Goal: Book appointment/travel/reservation

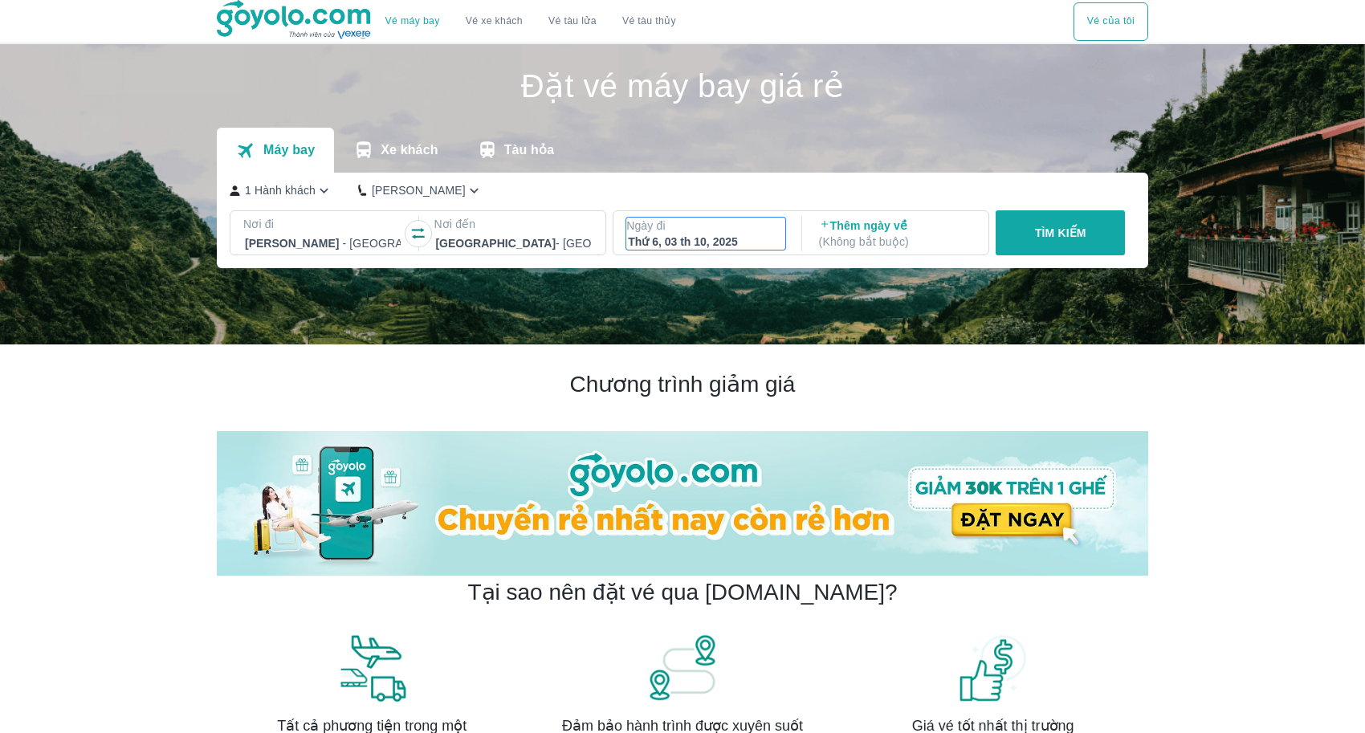
click at [706, 221] on p "Ngày đi" at bounding box center [705, 226] width 159 height 16
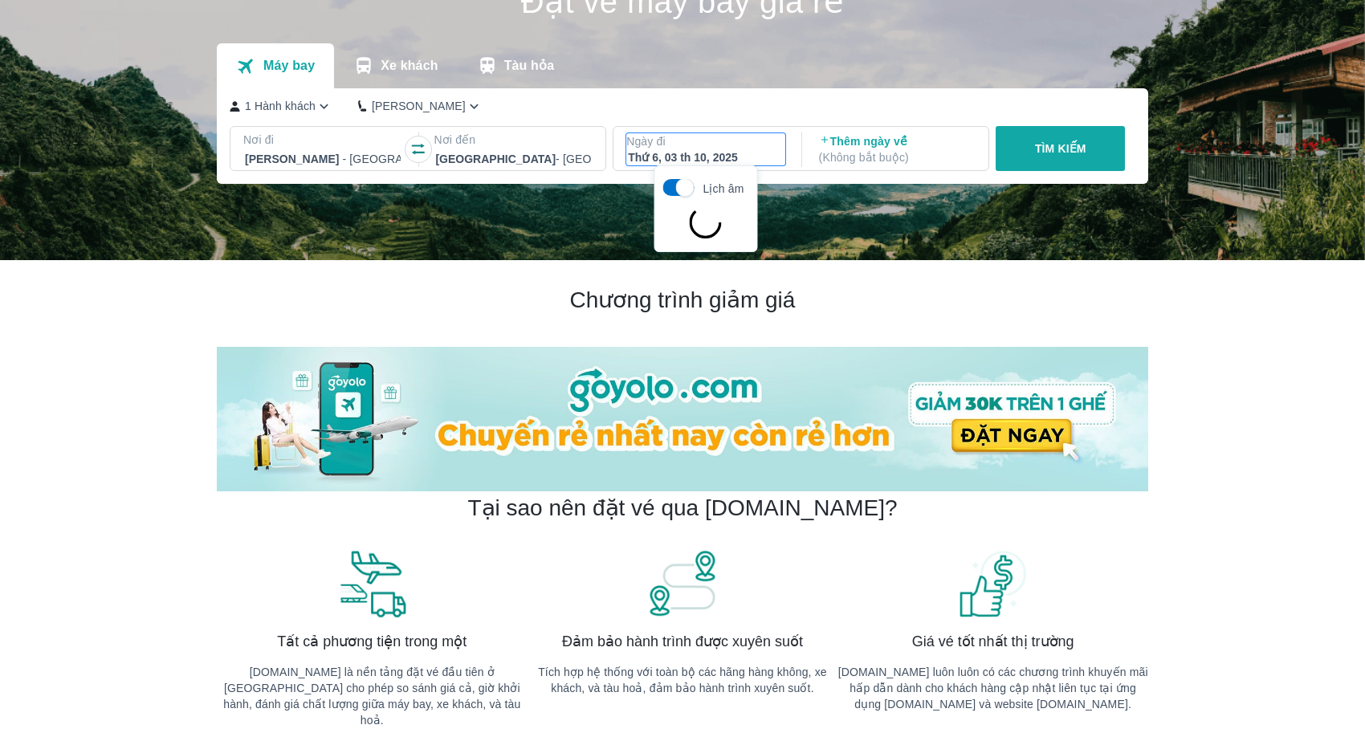
scroll to position [92, 0]
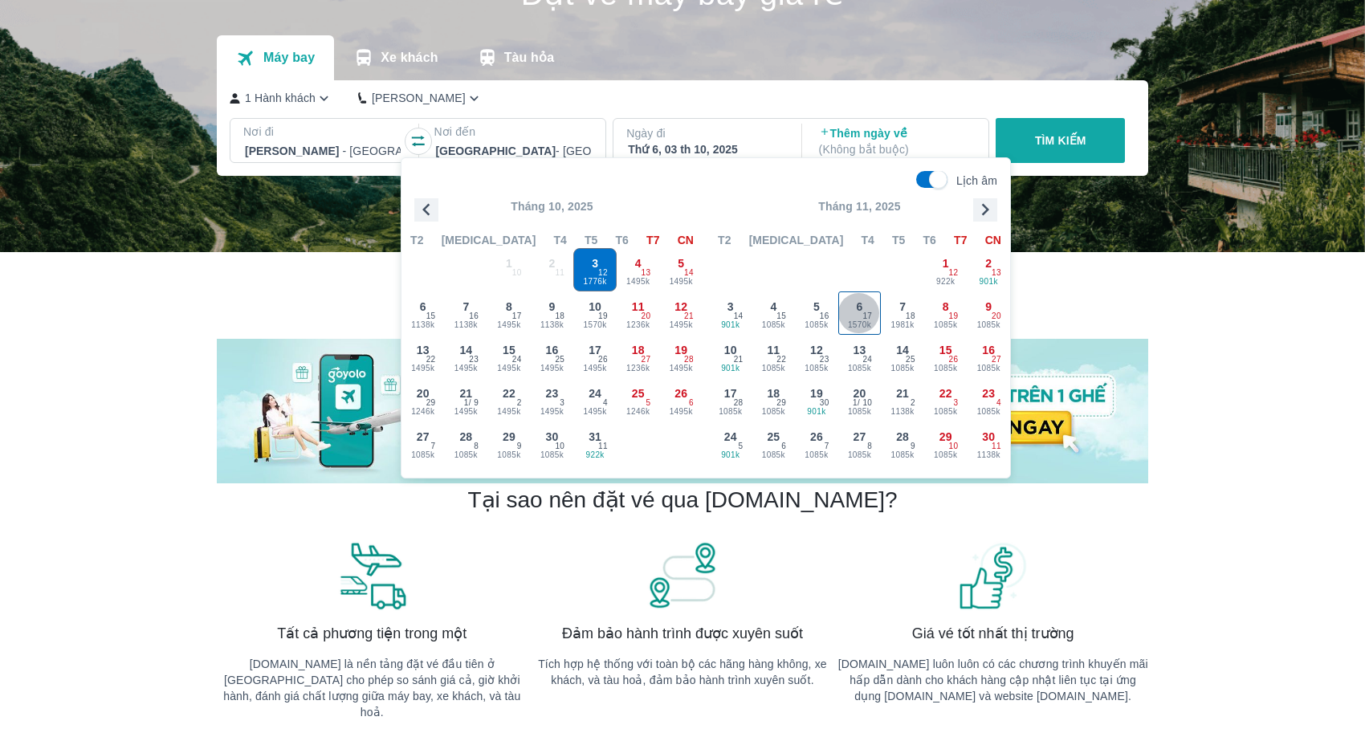
click at [847, 320] on span "1570k" at bounding box center [860, 325] width 42 height 13
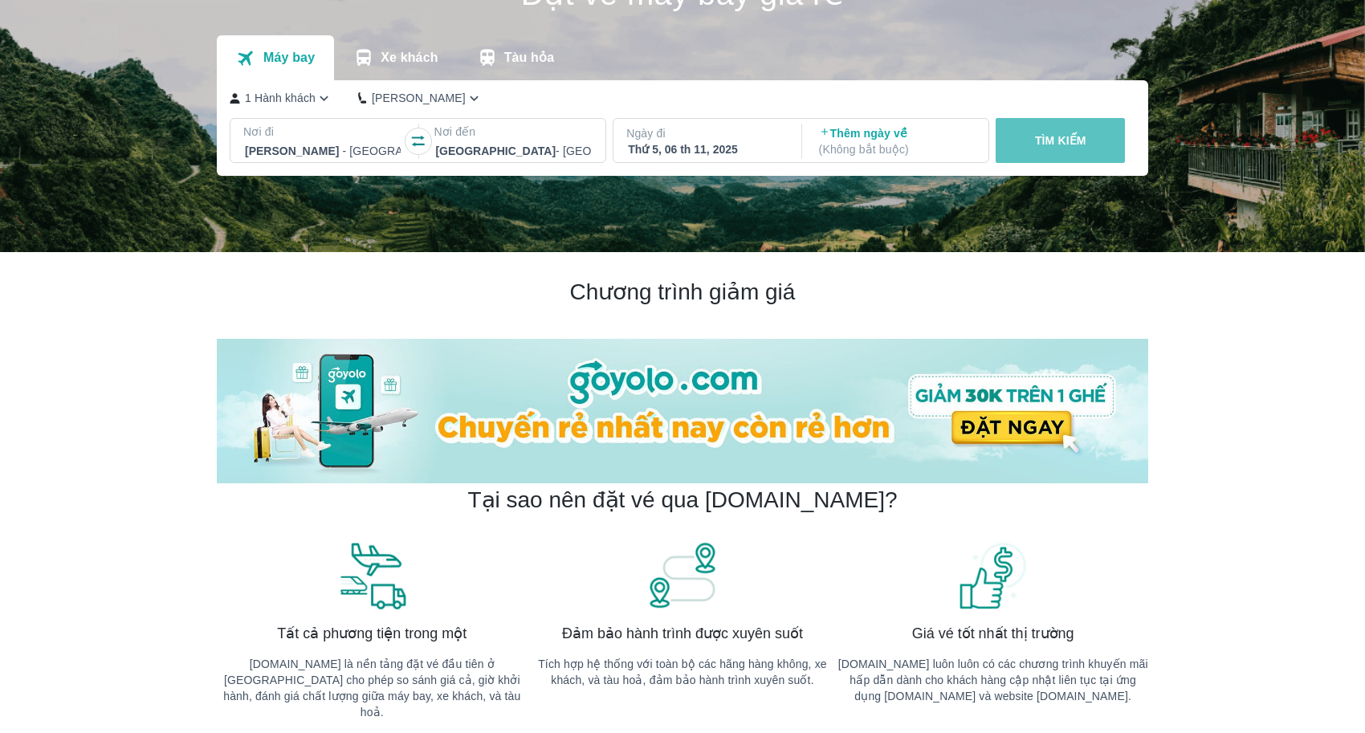
click at [1079, 154] on button "TÌM KIẾM" at bounding box center [1059, 140] width 129 height 45
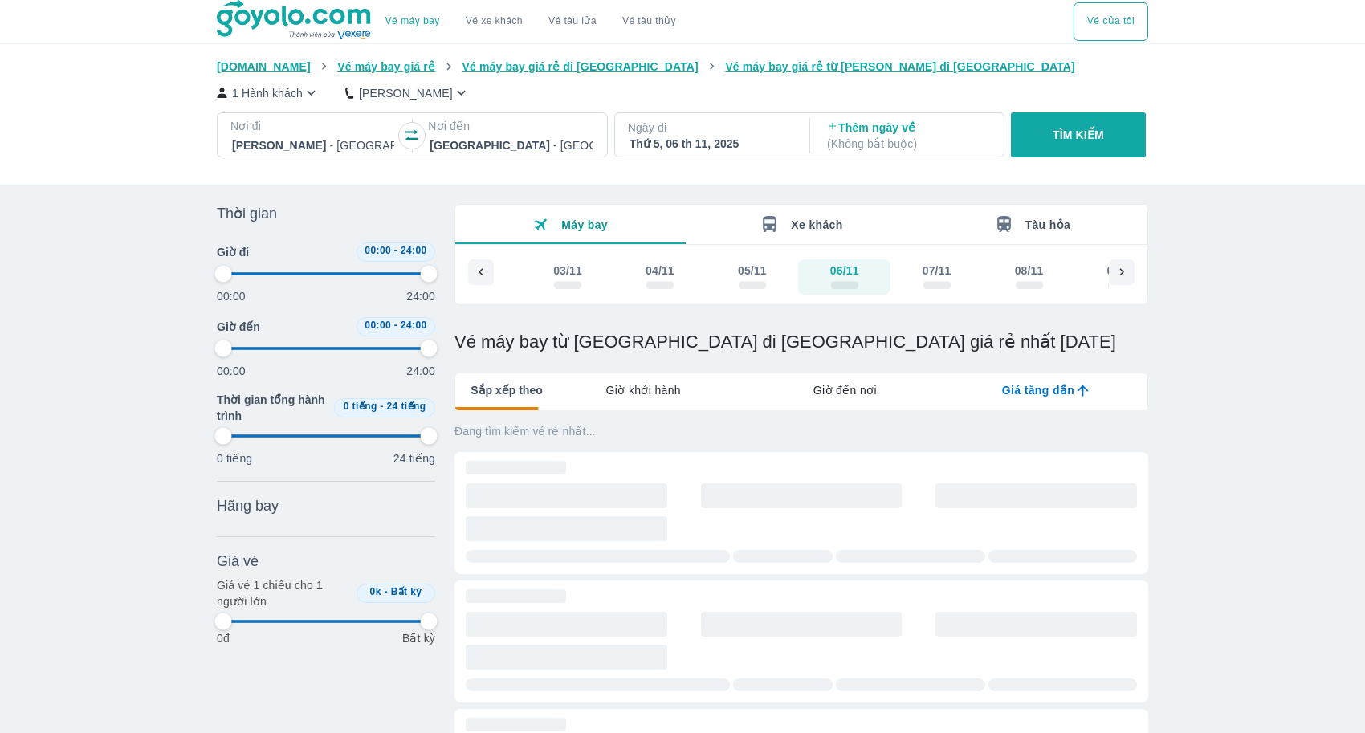
type input "97.9166666666667"
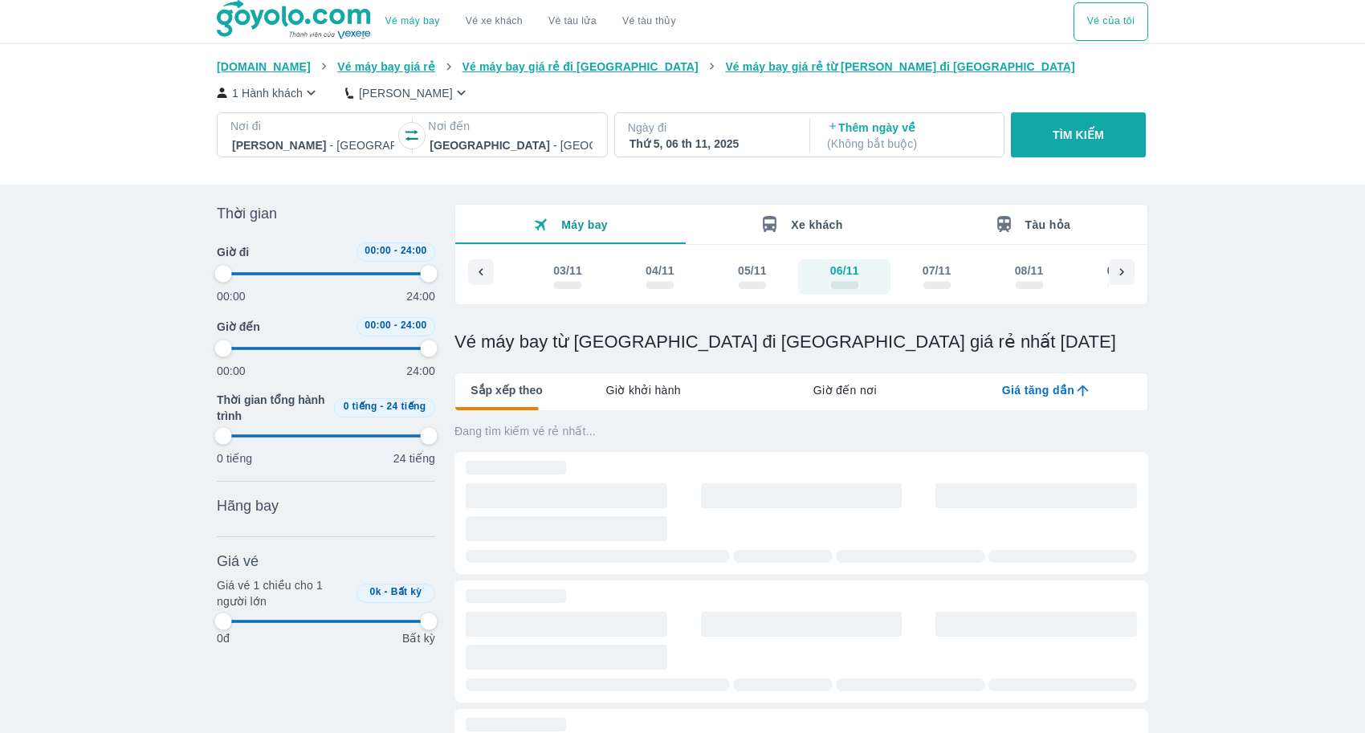
type input "97.9166666666667"
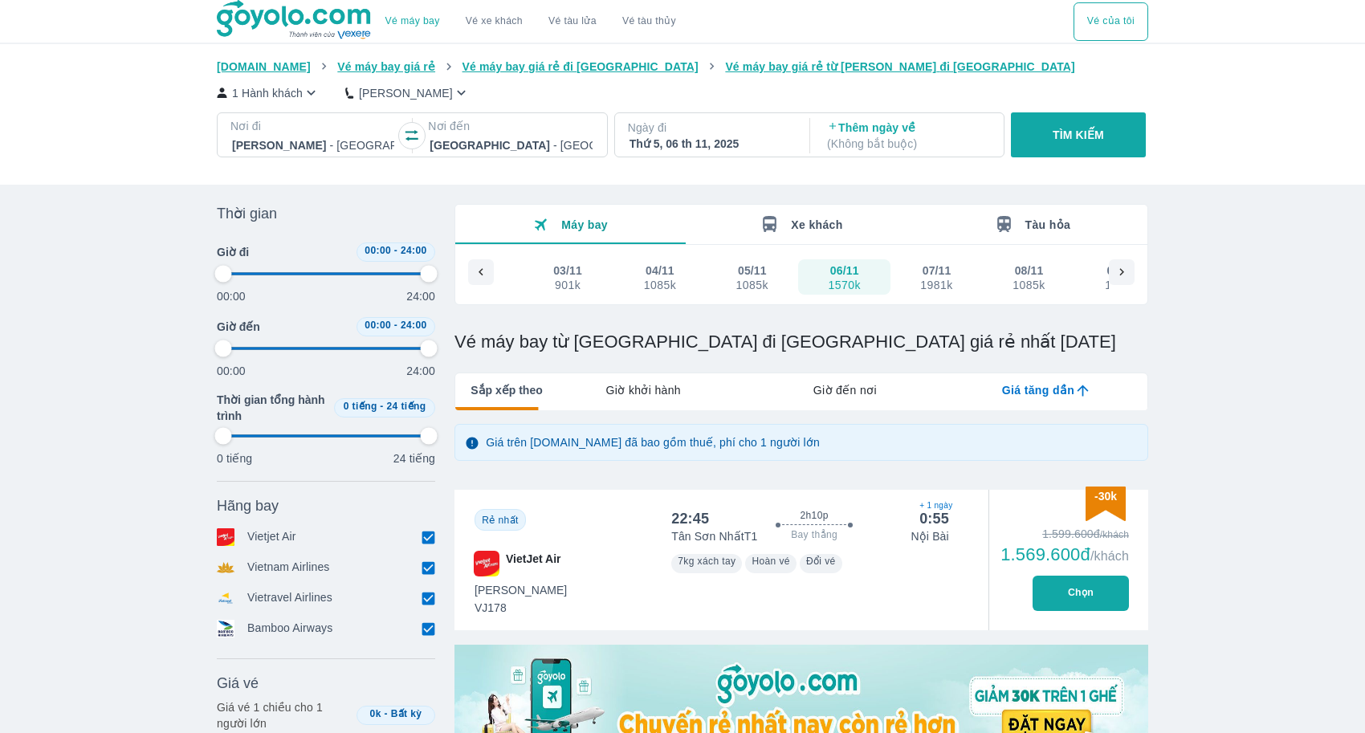
type input "97.9166666666667"
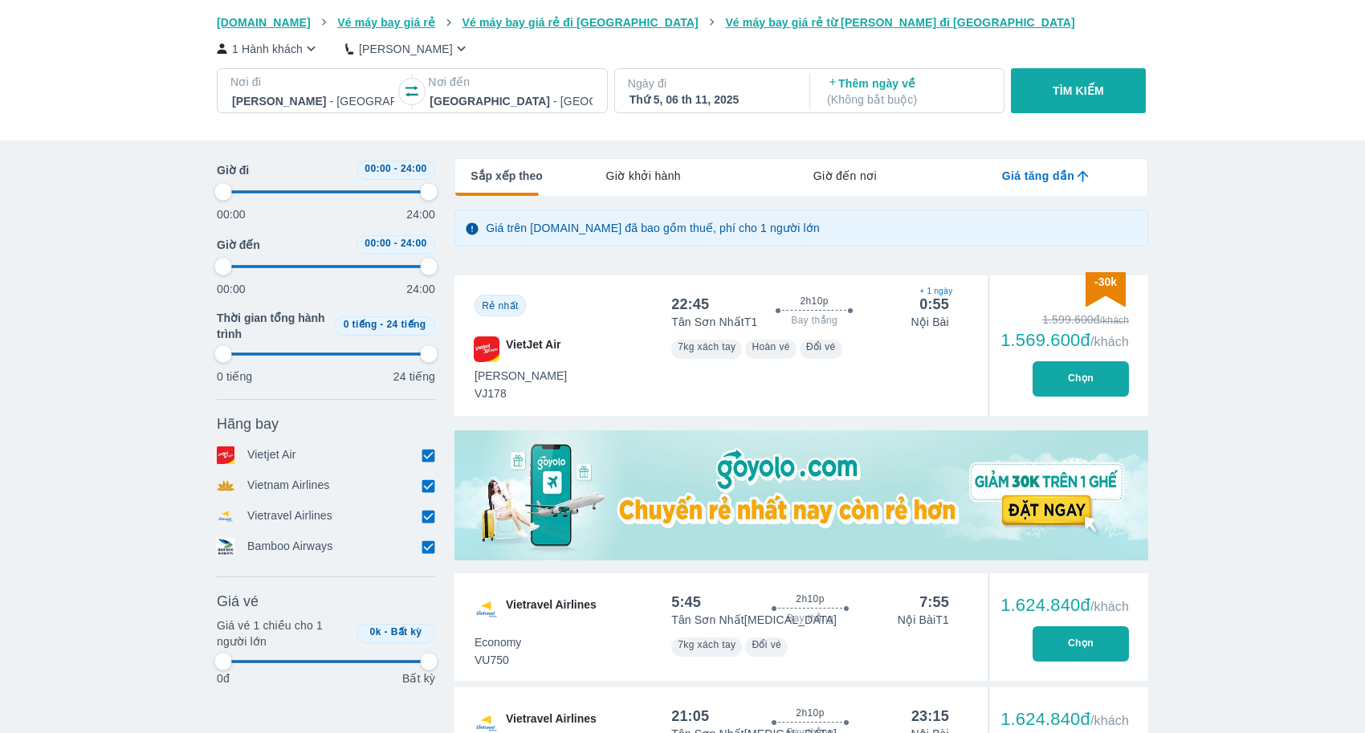
type input "97.9166666666667"
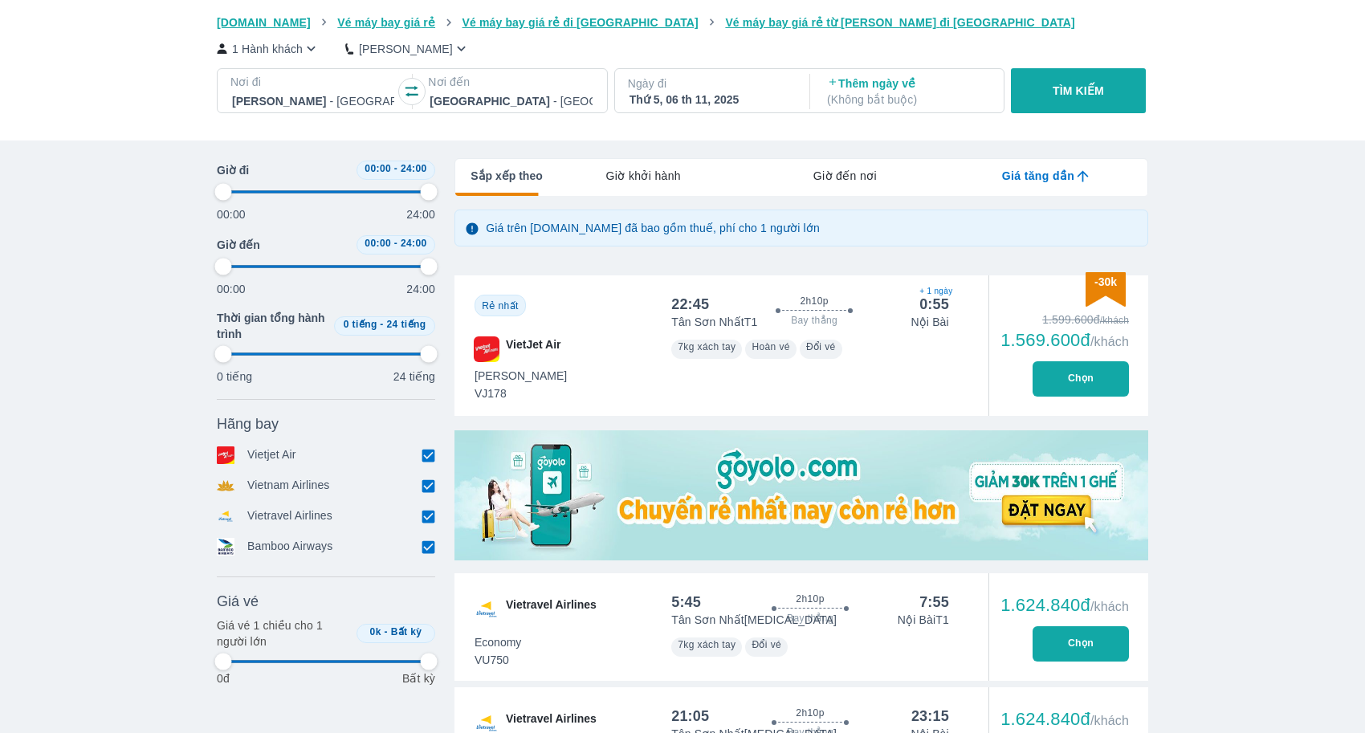
type input "97.9166666666667"
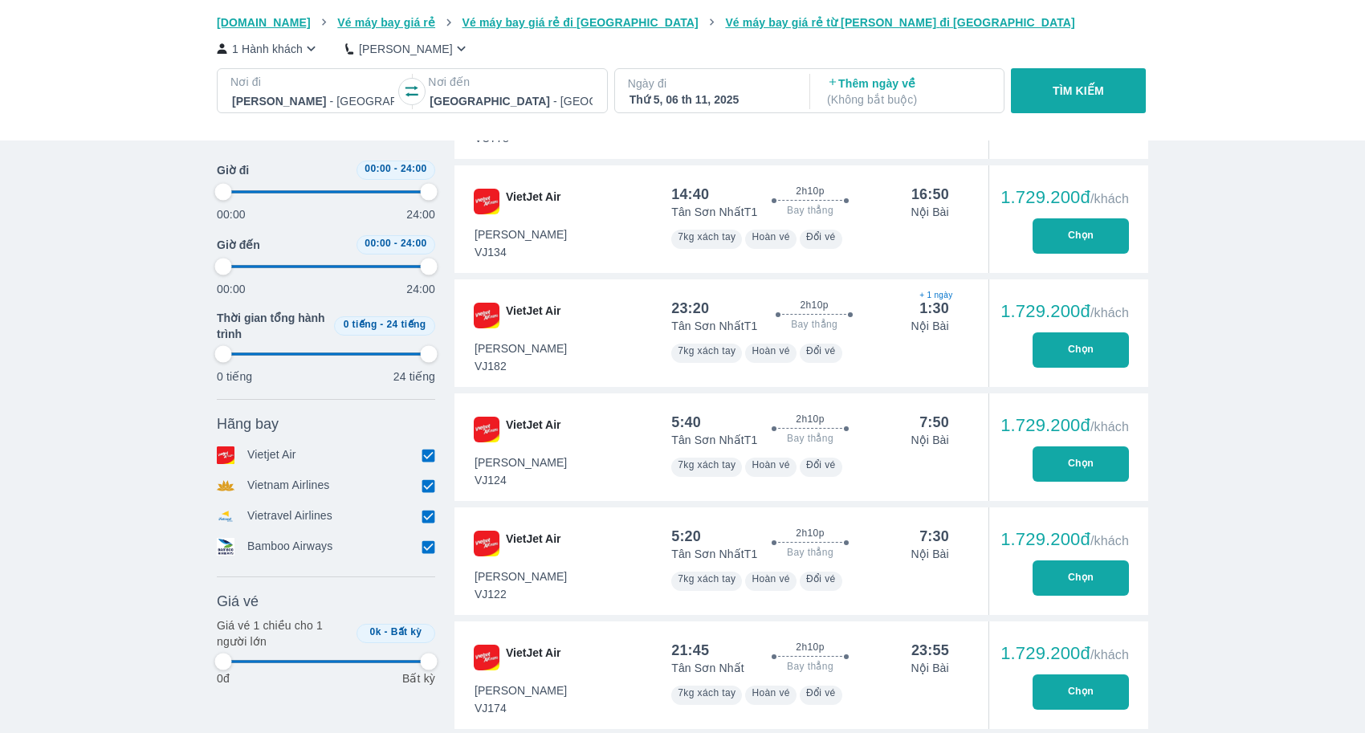
type input "97.9166666666667"
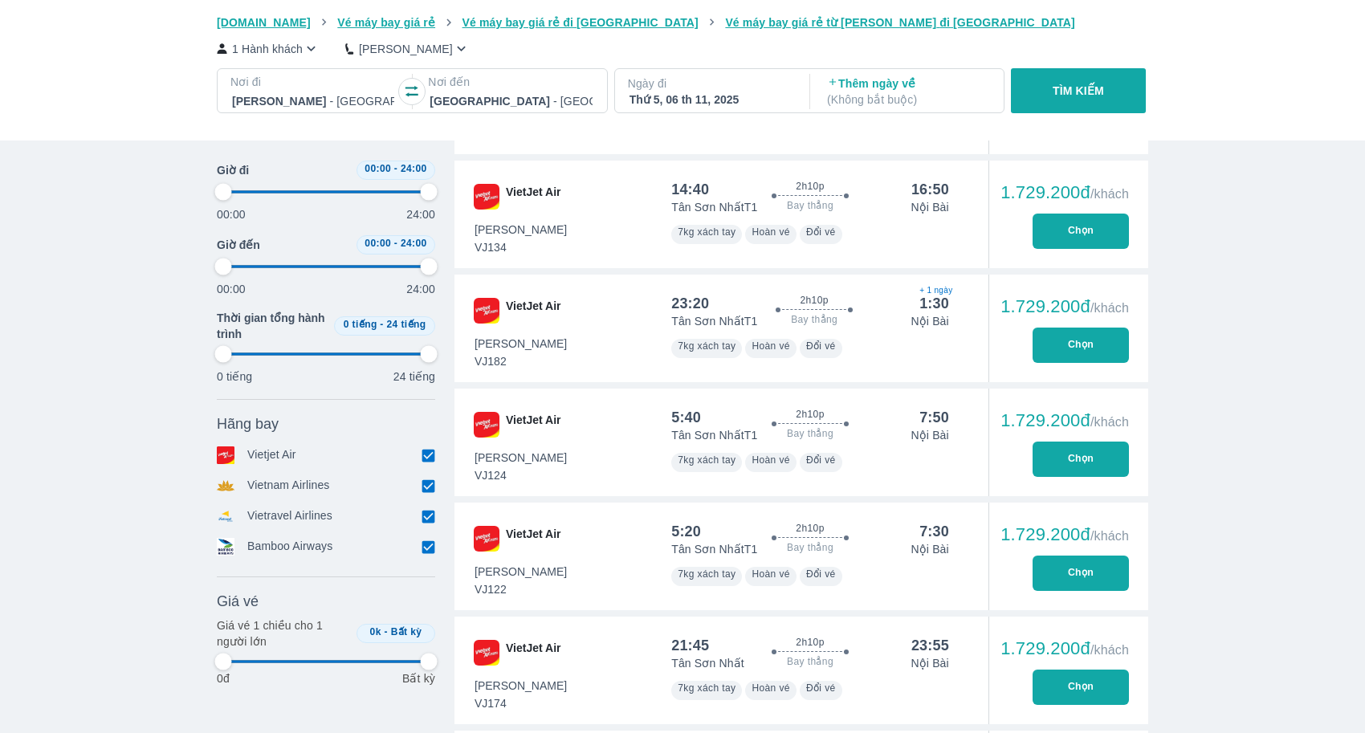
scroll to position [1194, 0]
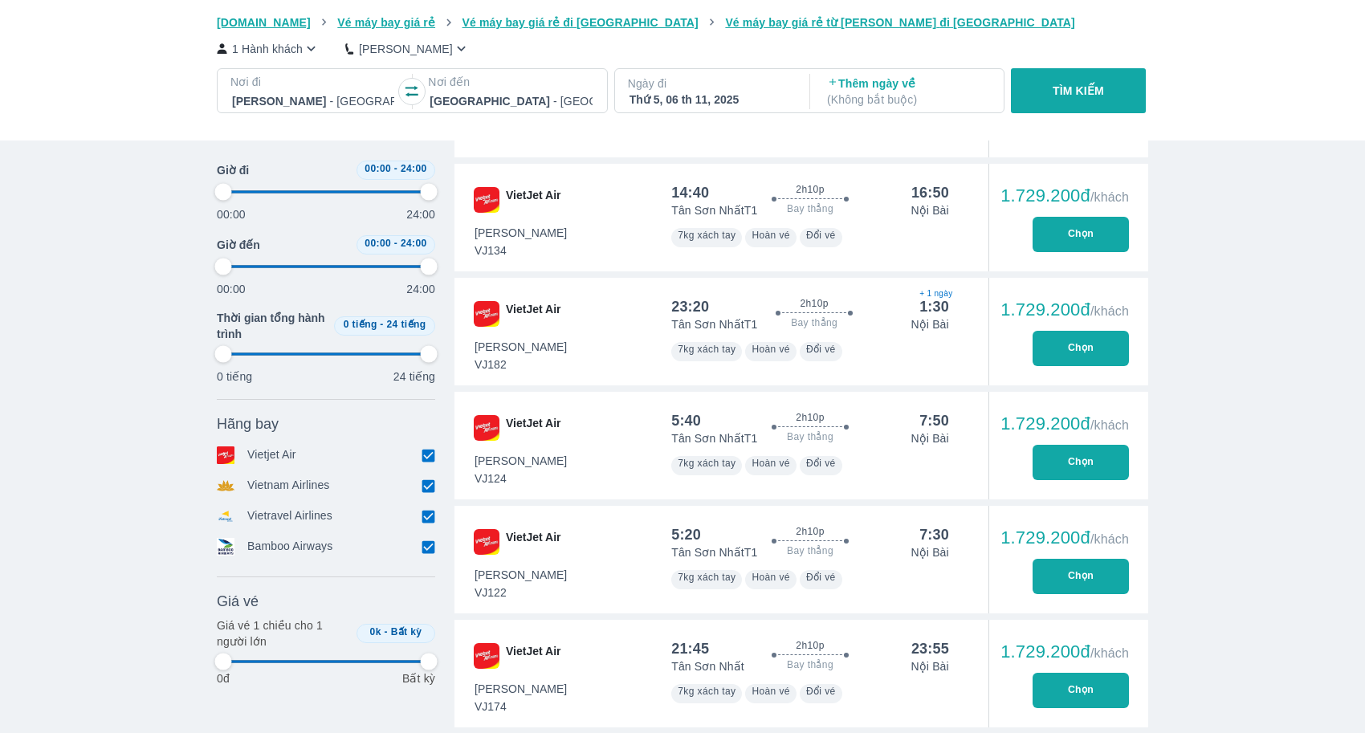
type input "97.9166666666667"
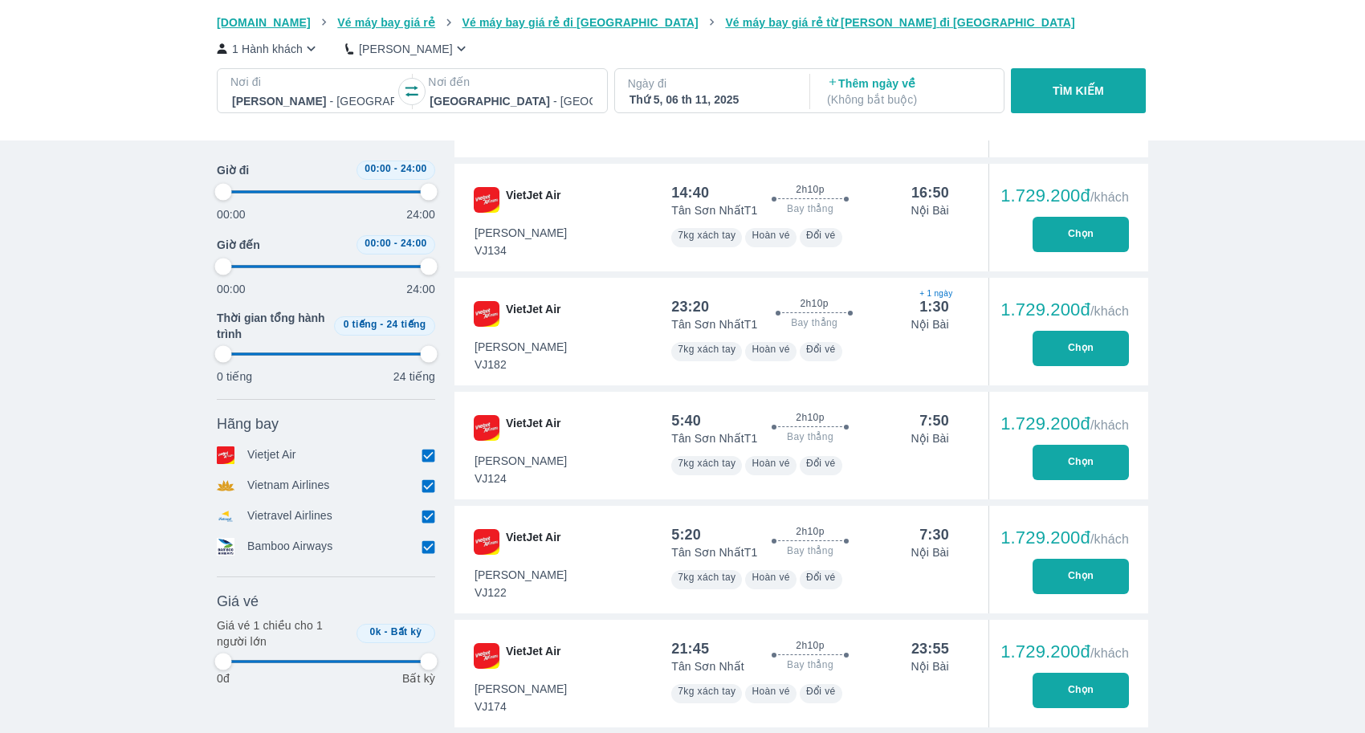
type input "97.9166666666667"
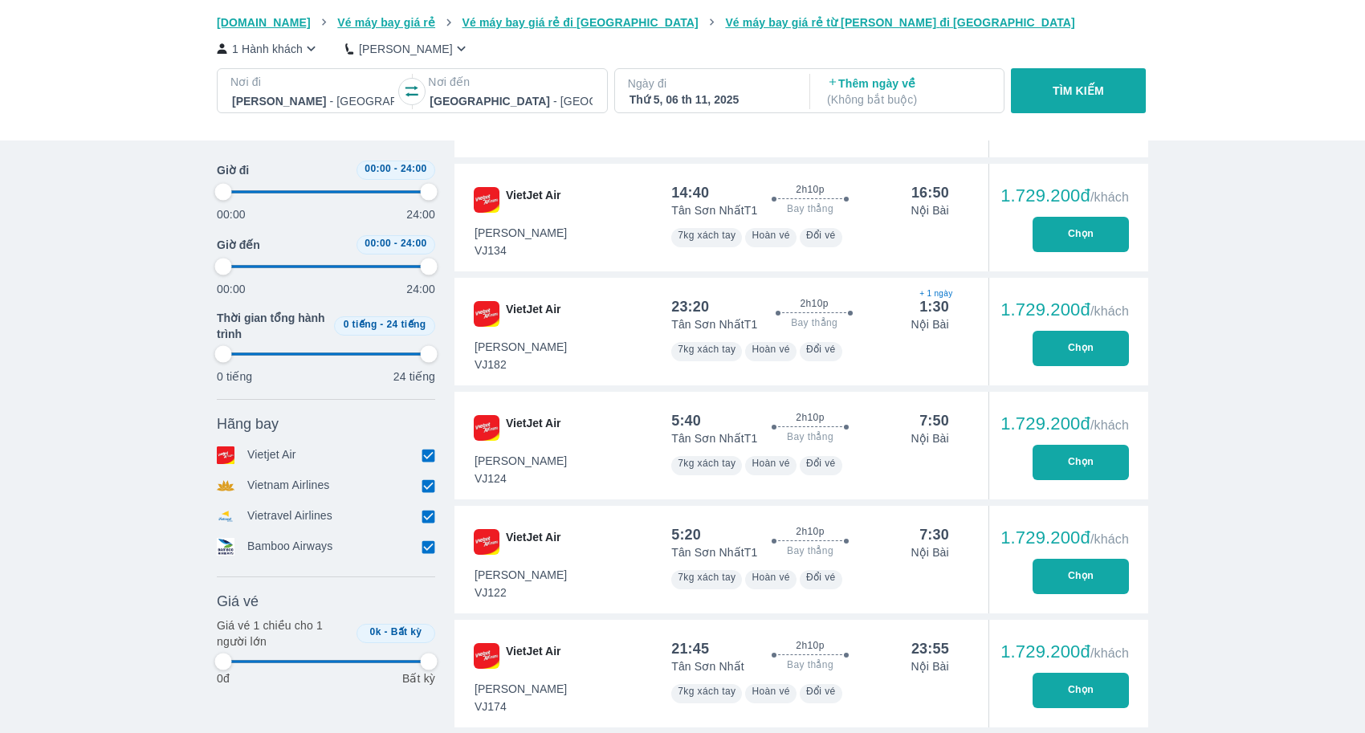
type input "97.9166666666667"
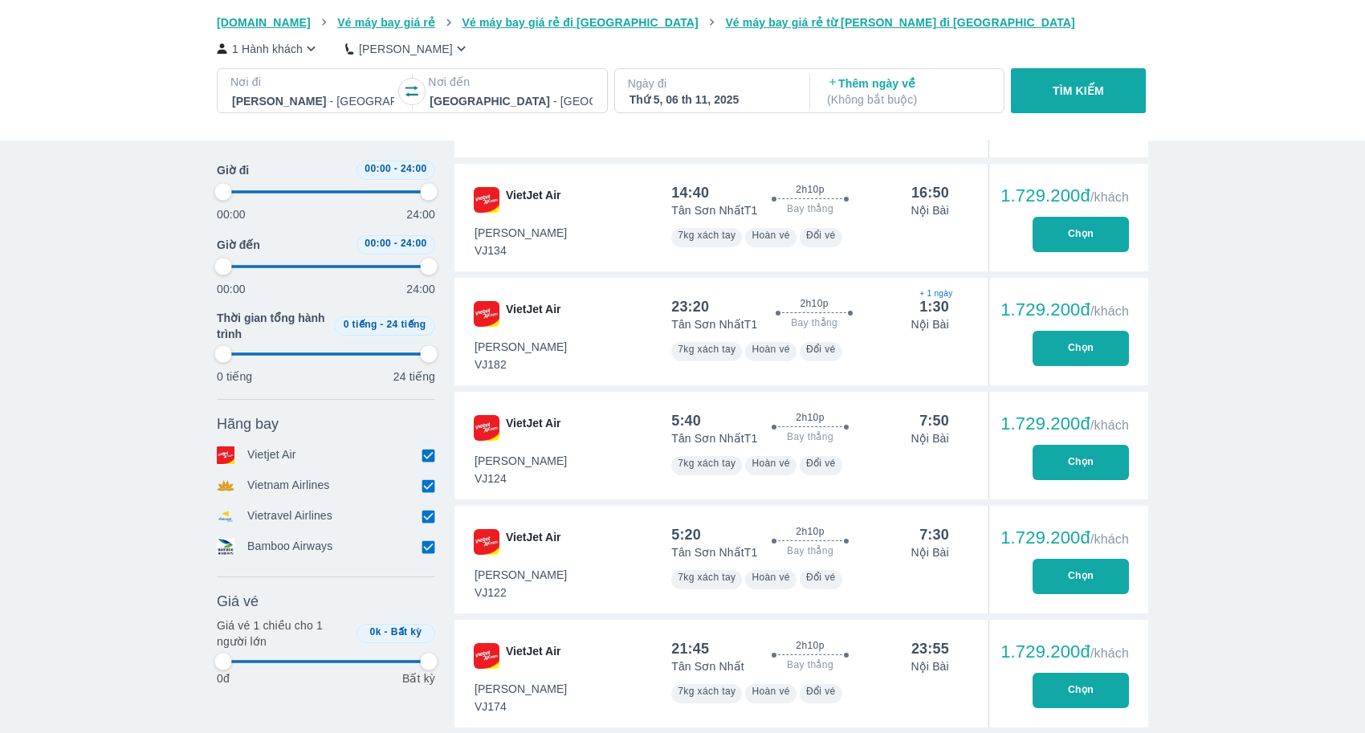
type input "97.9166666666667"
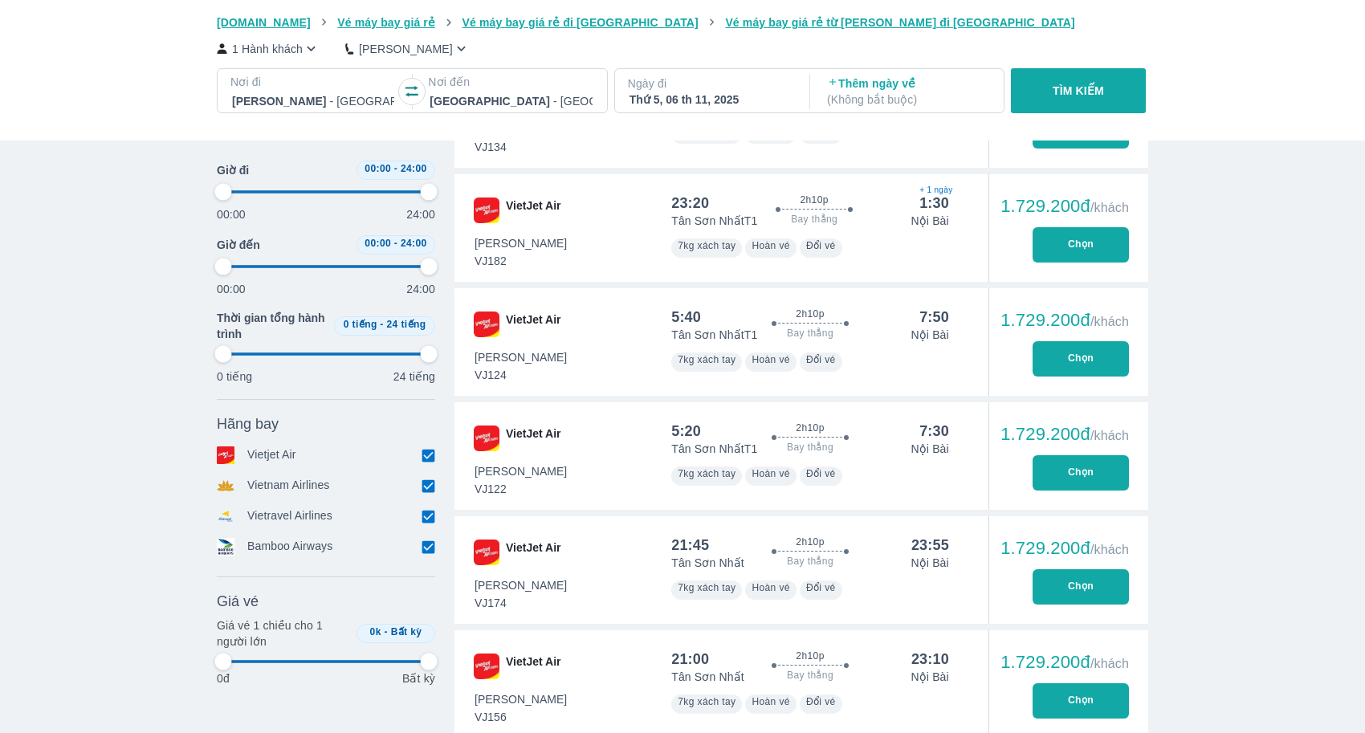
type input "97.9166666666667"
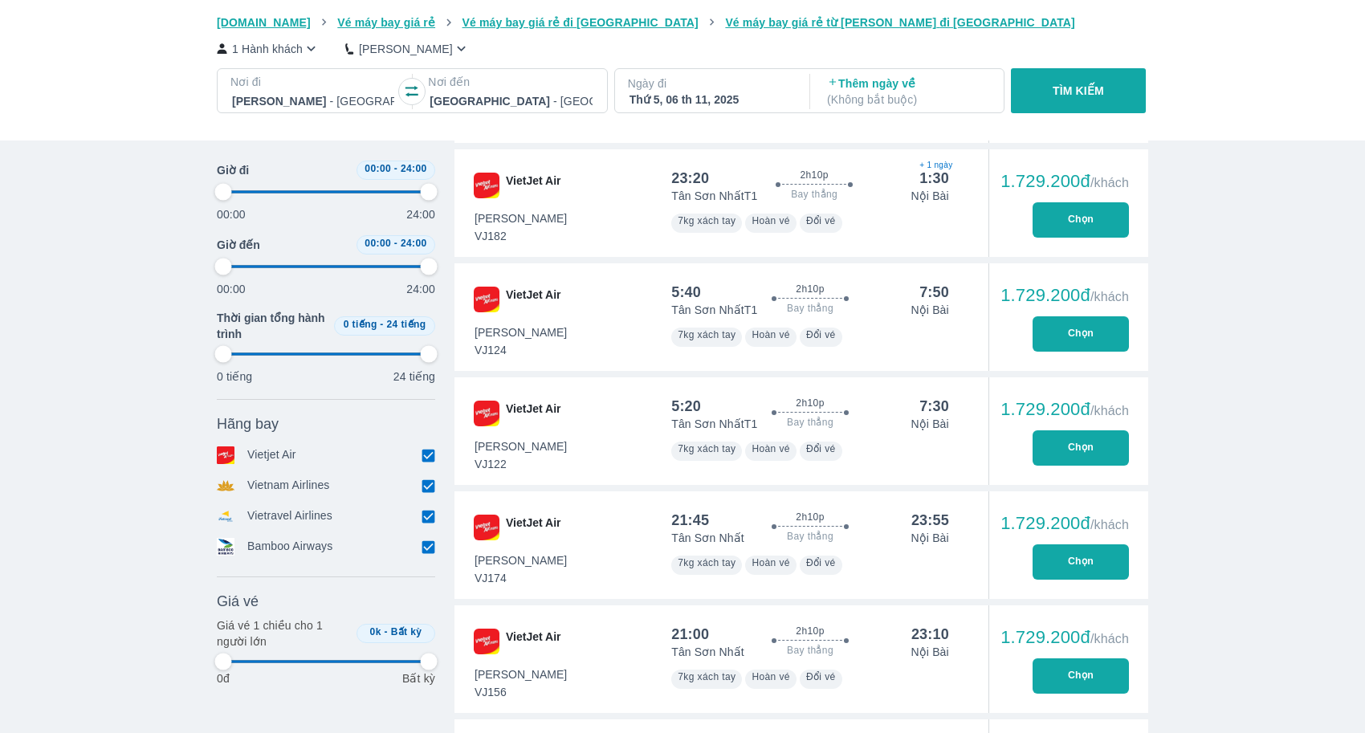
scroll to position [1323, 0]
type input "97.9166666666667"
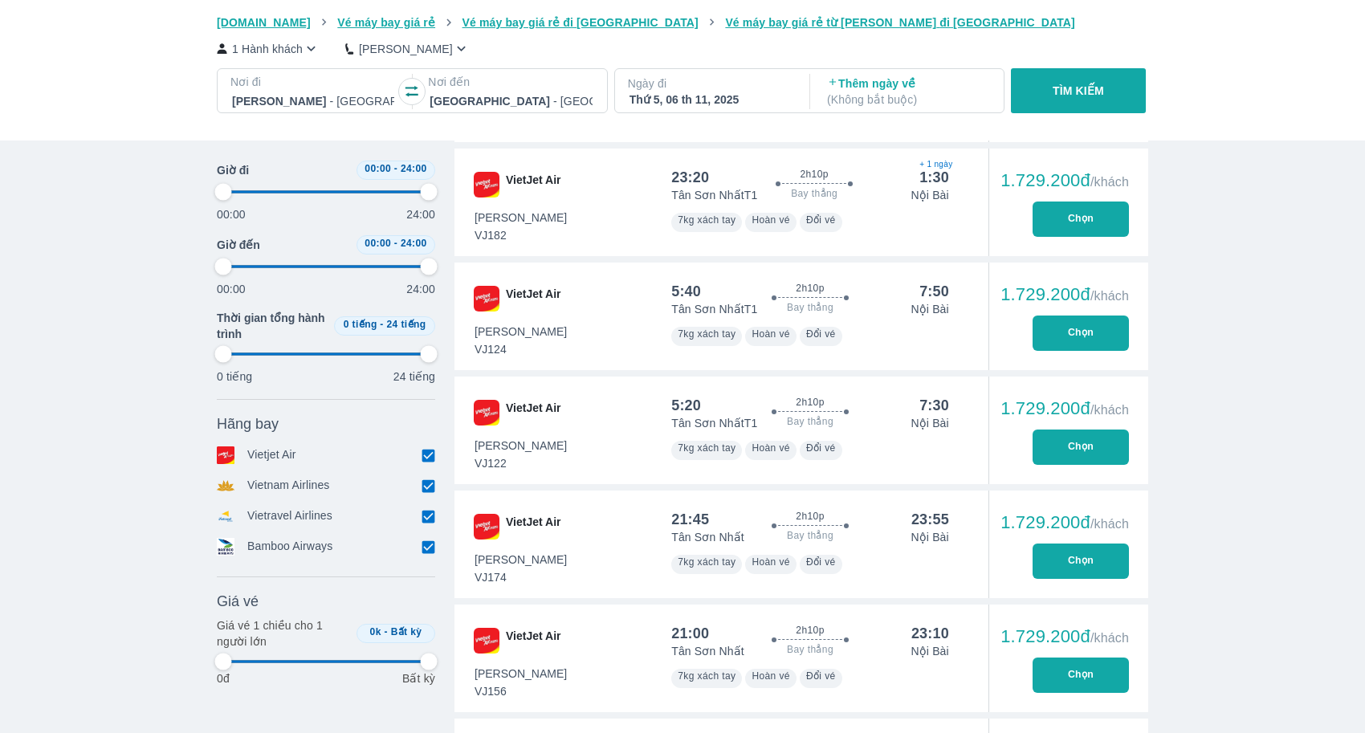
type input "97.9166666666667"
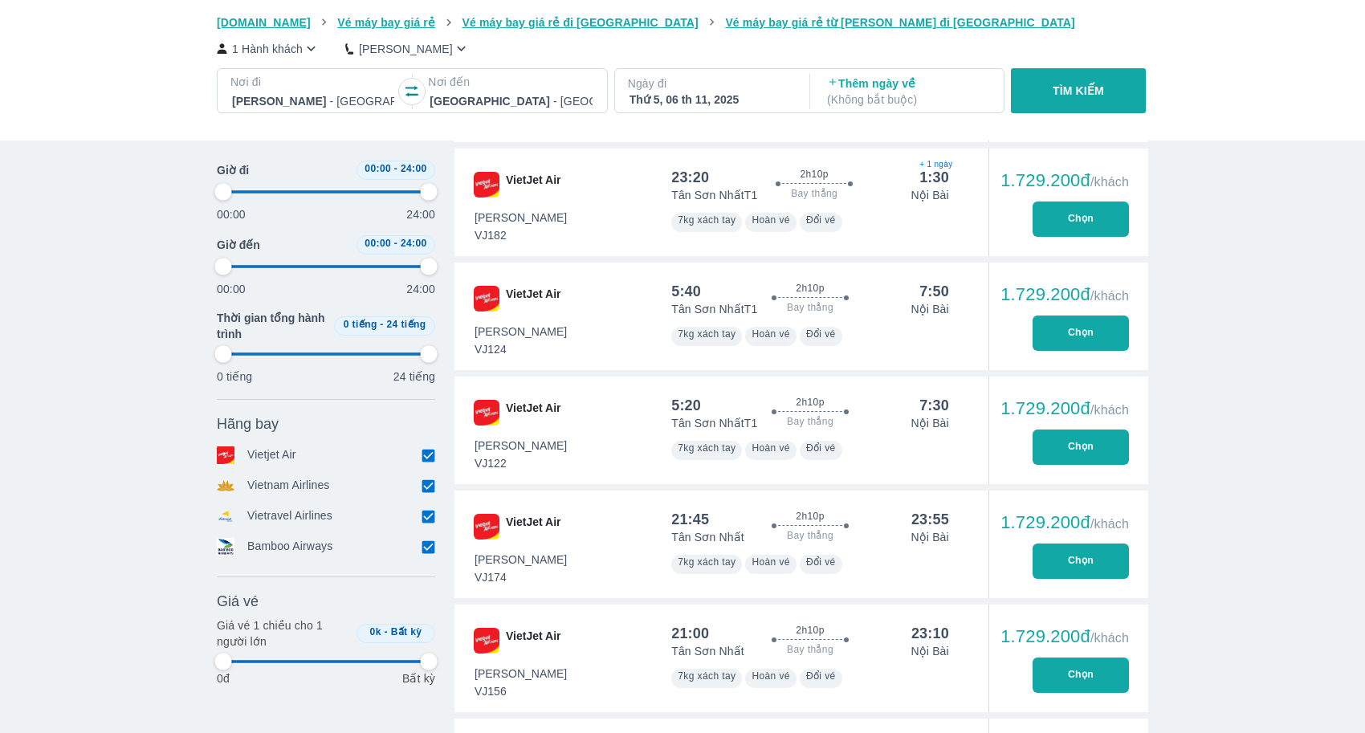
type input "97.9166666666667"
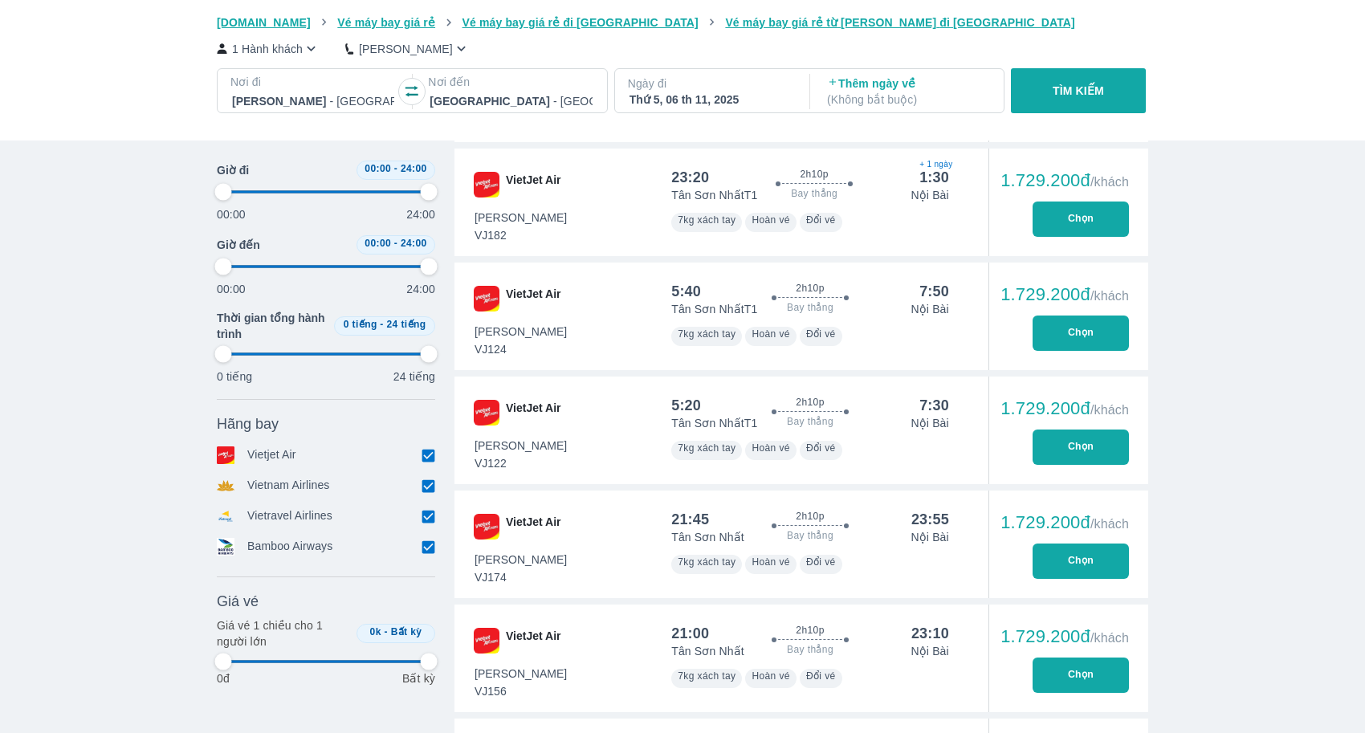
type input "97.9166666666667"
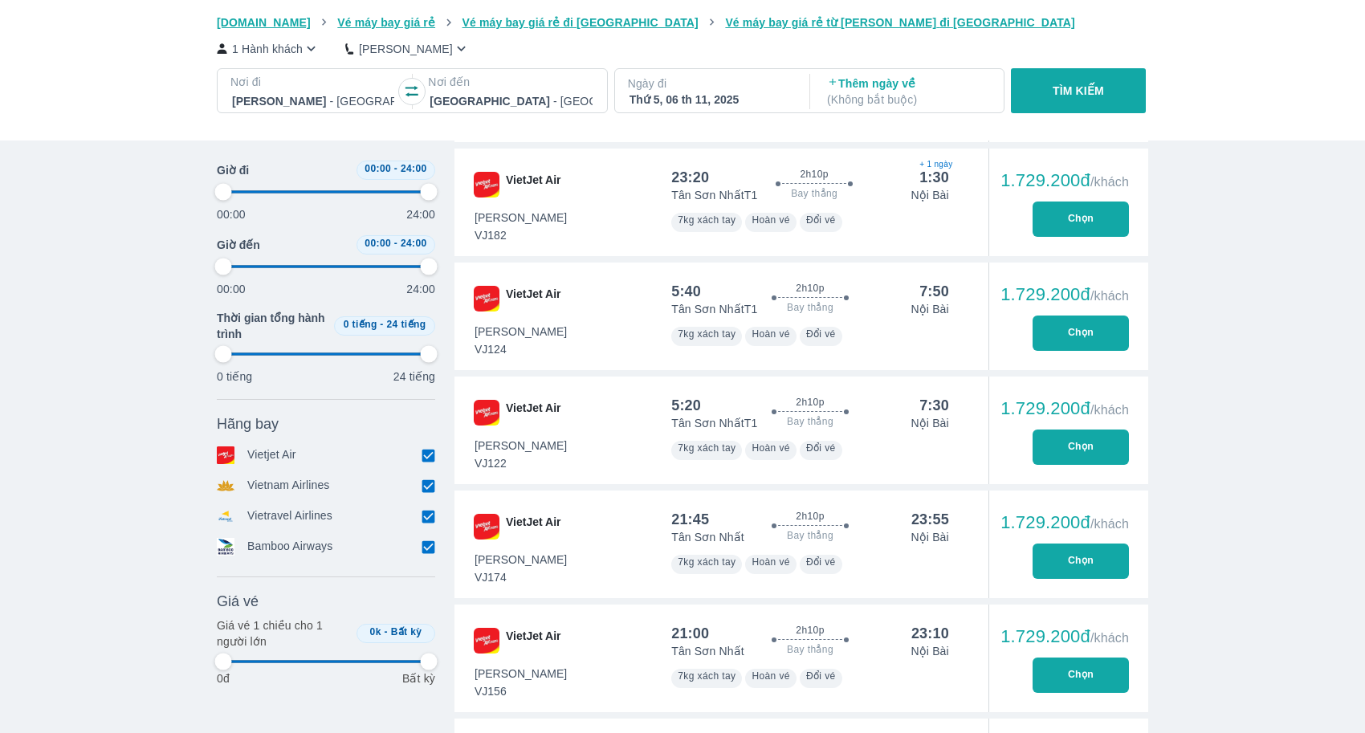
type input "97.9166666666667"
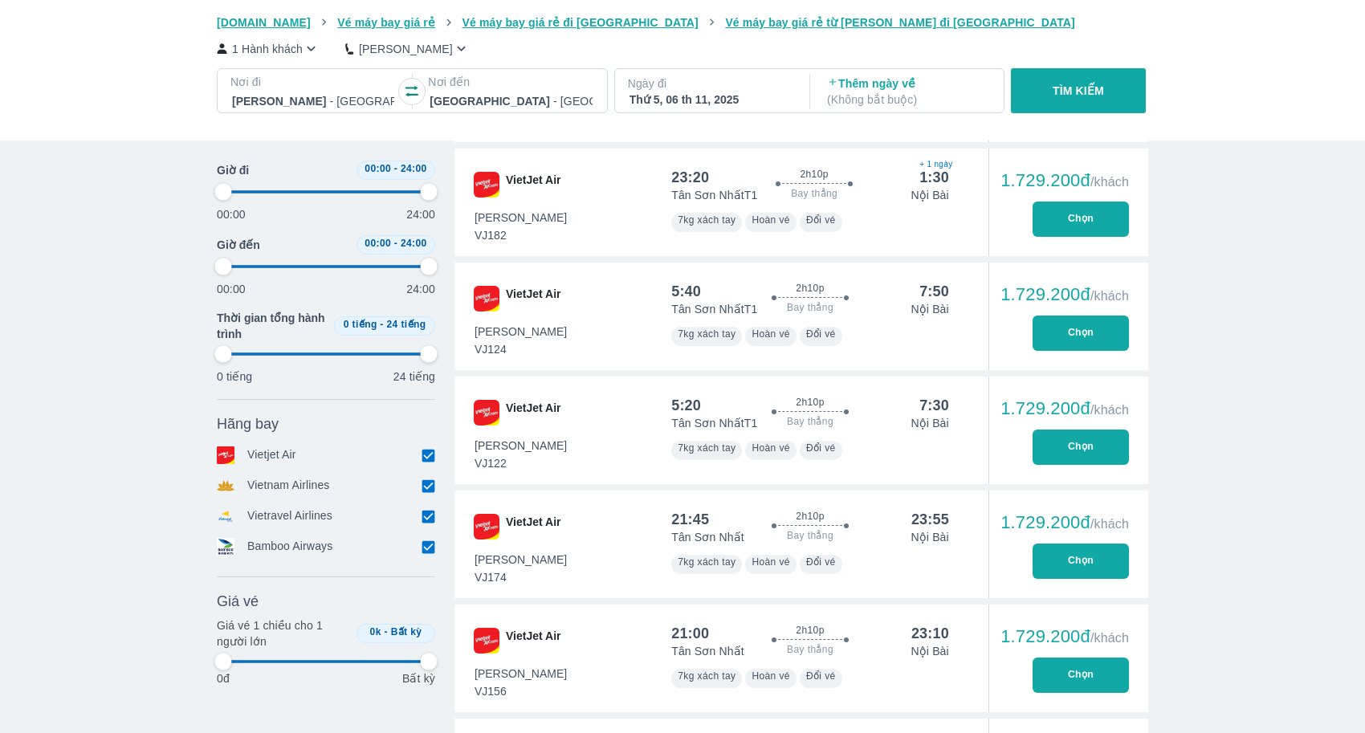
type input "97.9166666666667"
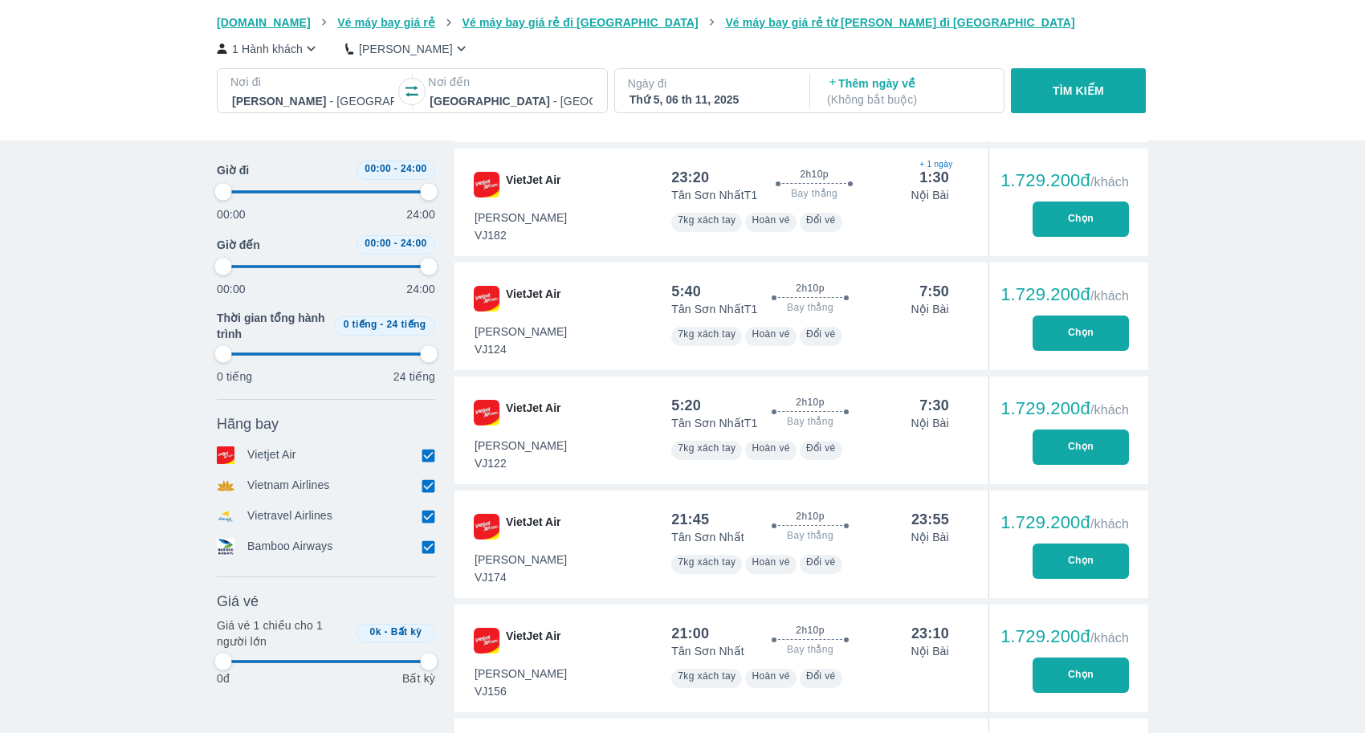
type input "97.9166666666667"
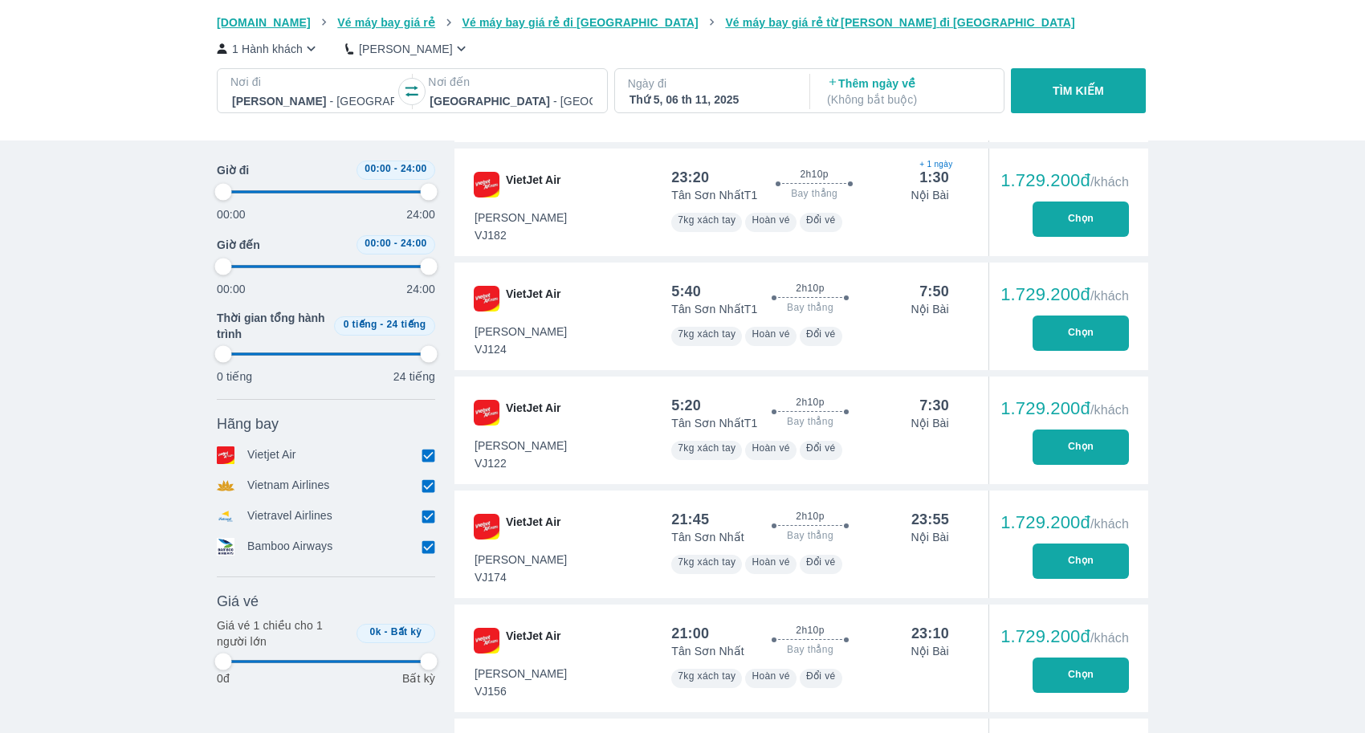
type input "97.9166666666667"
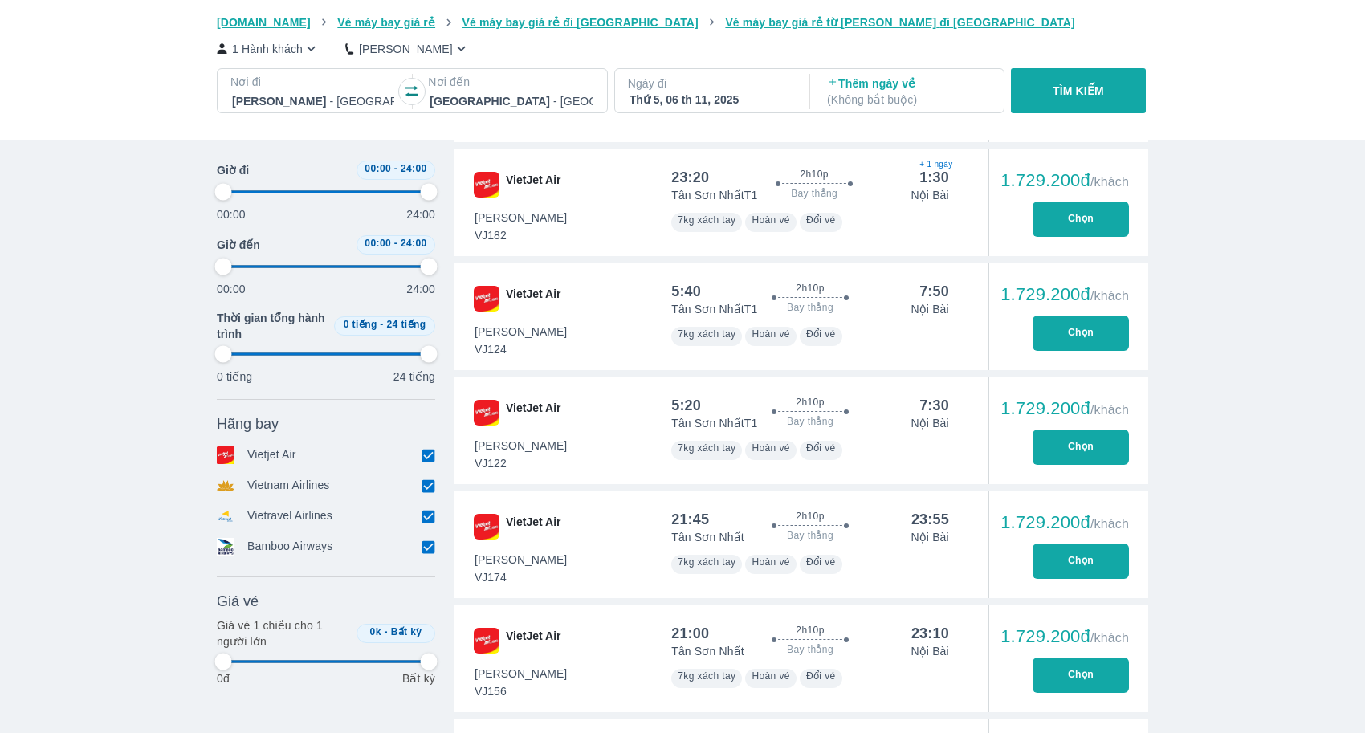
type input "97.9166666666667"
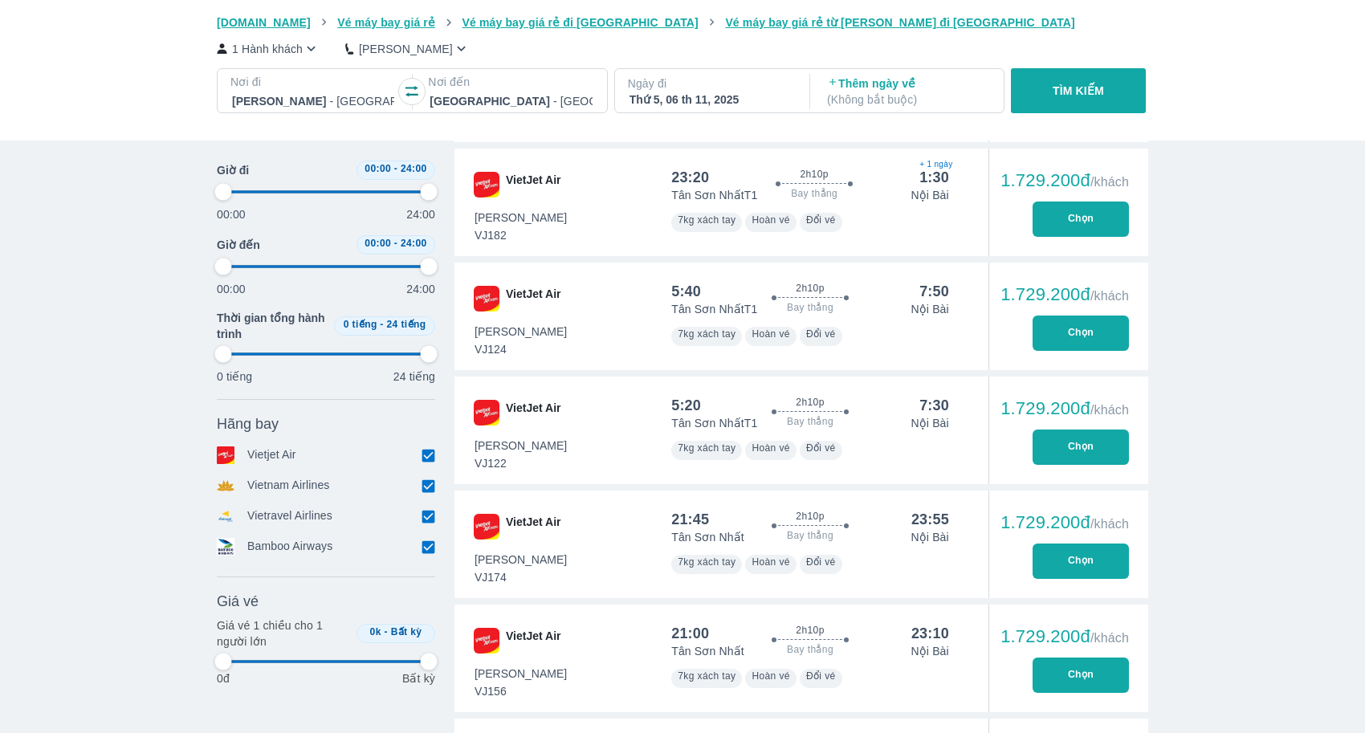
type input "97.9166666666667"
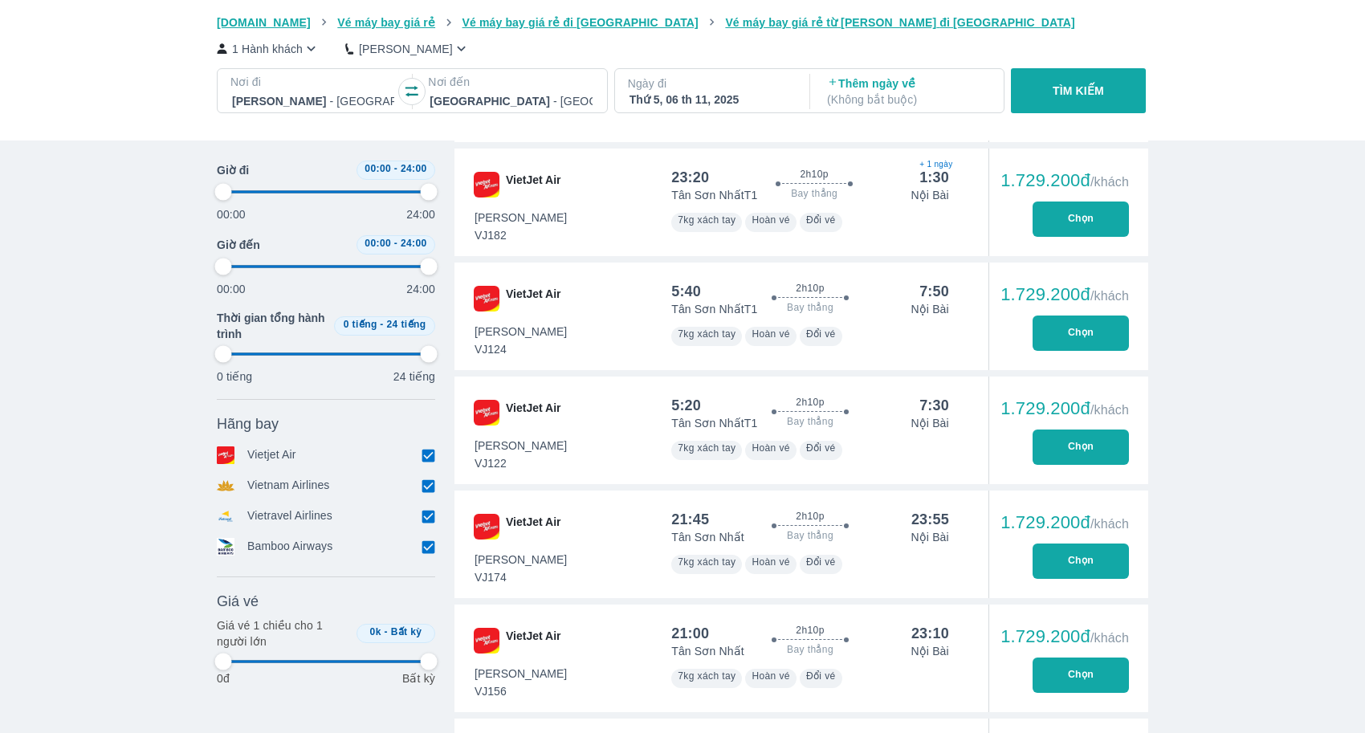
type input "97.9166666666667"
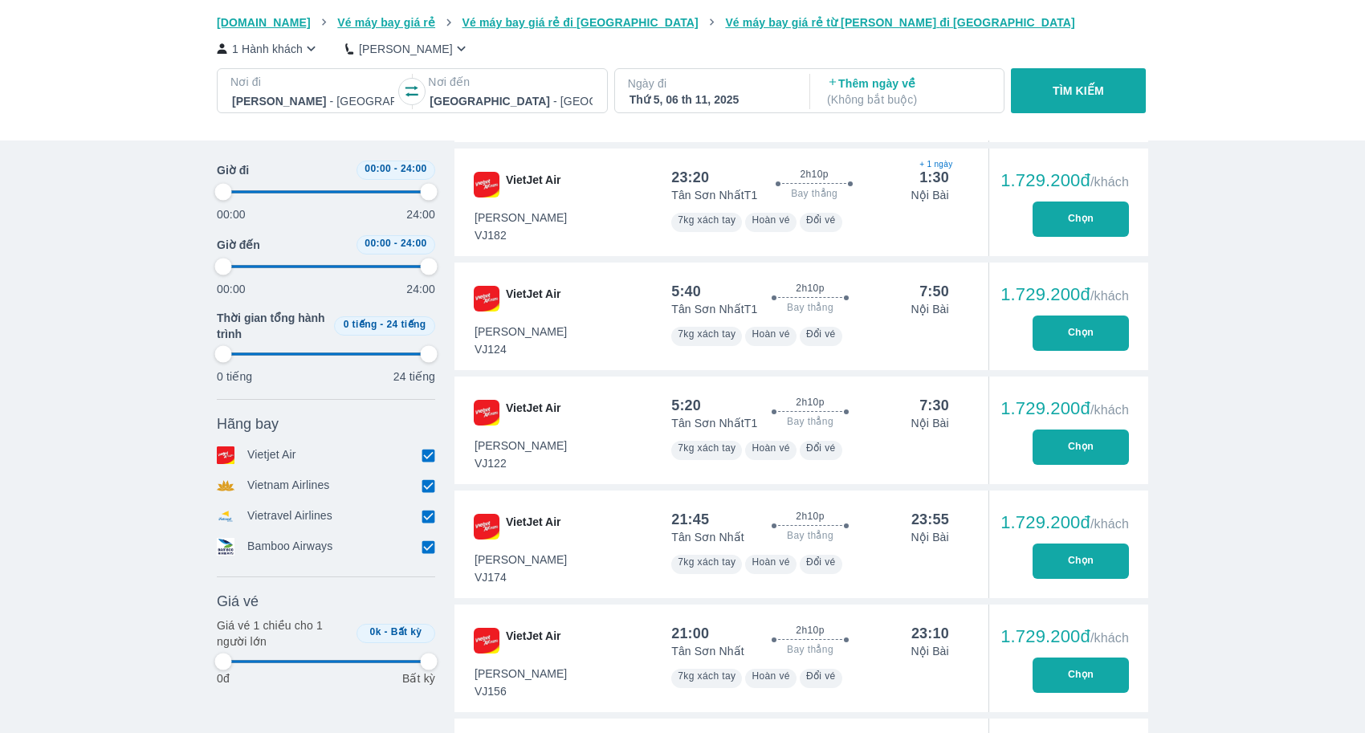
type input "97.9166666666667"
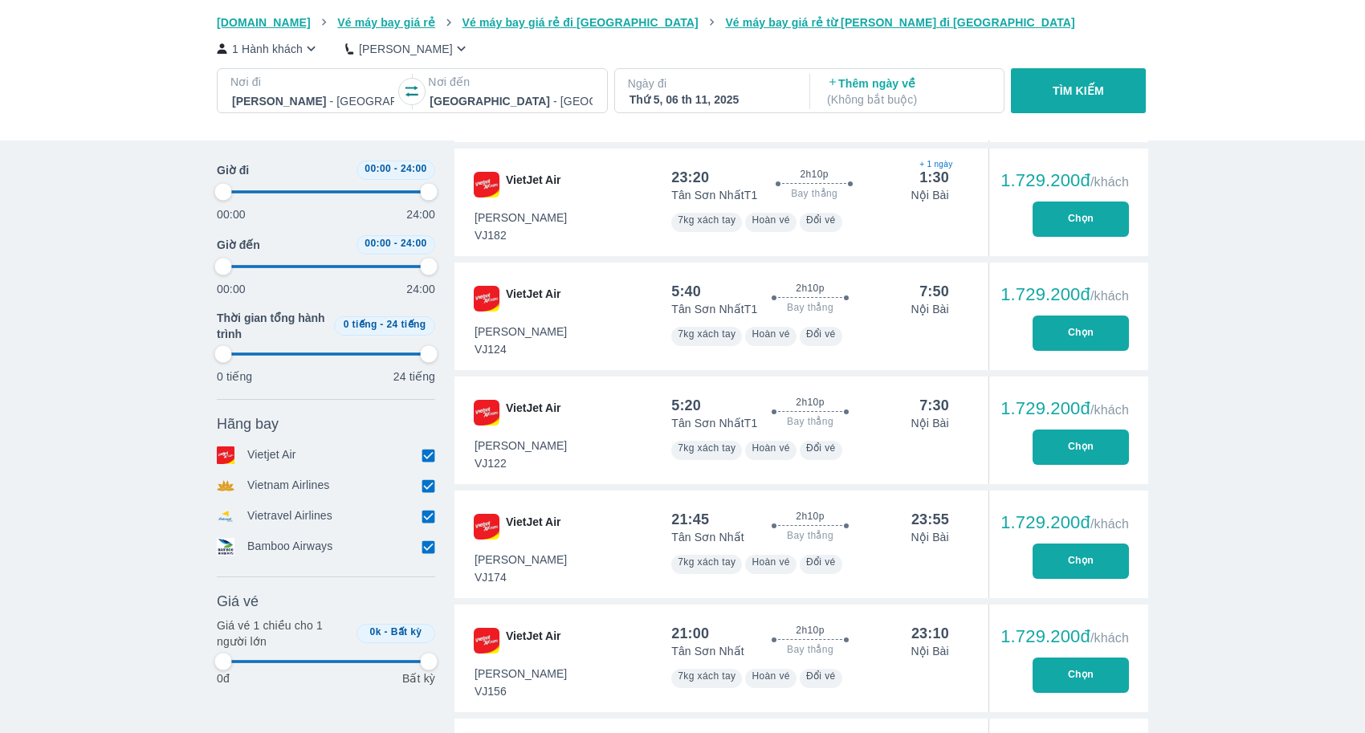
type input "97.9166666666667"
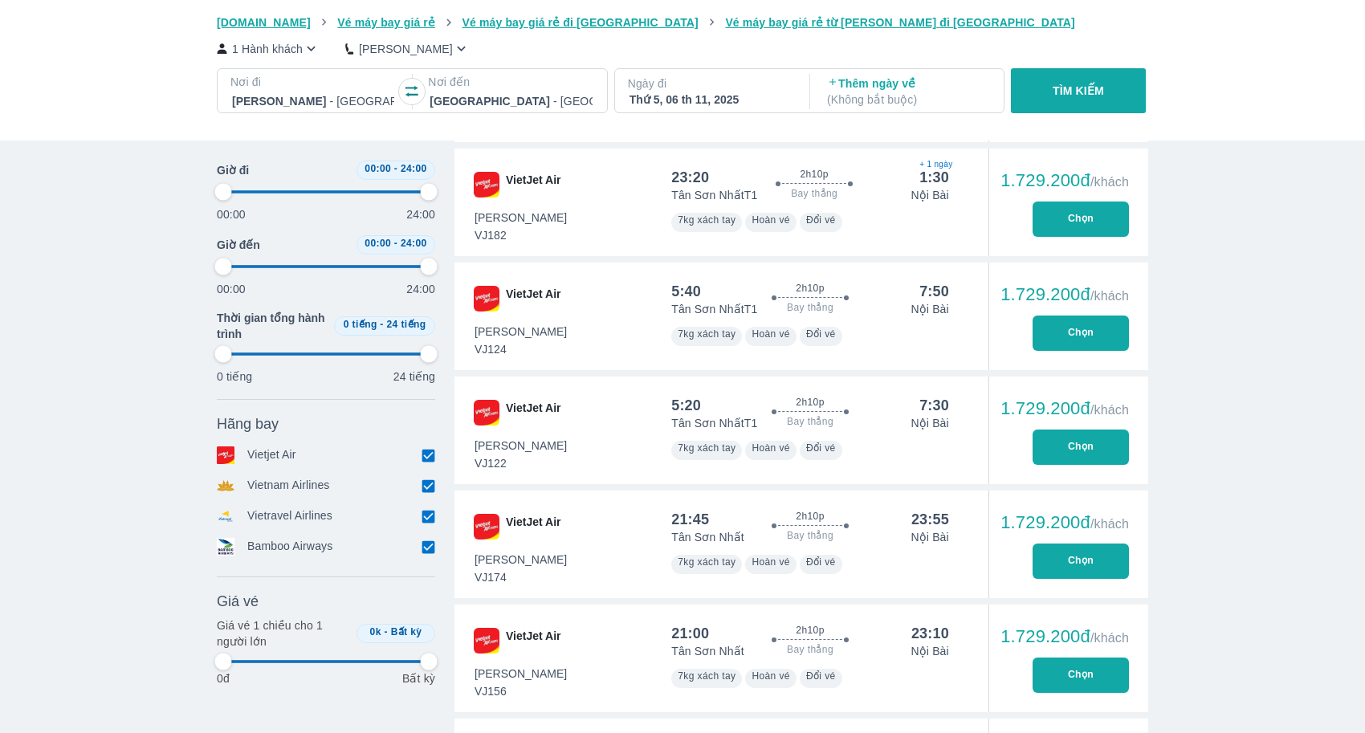
type input "97.9166666666667"
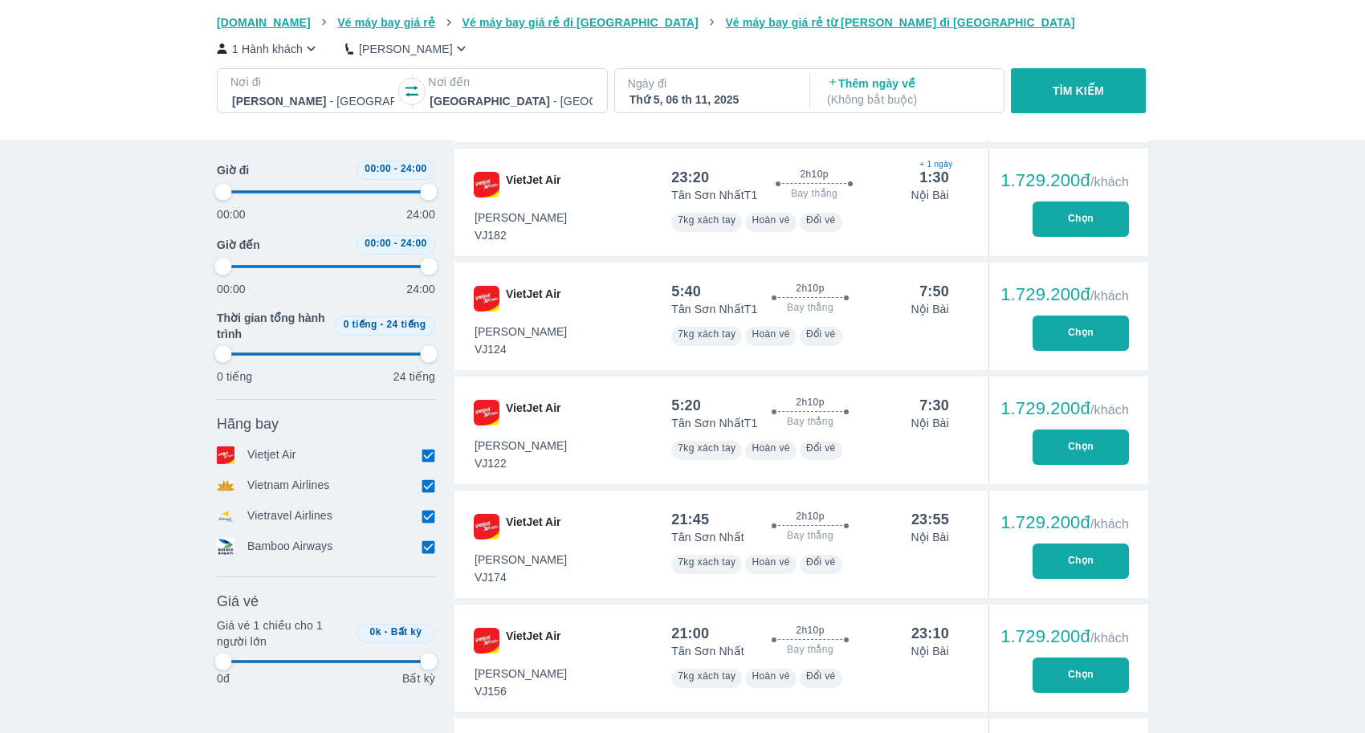
type input "97.9166666666667"
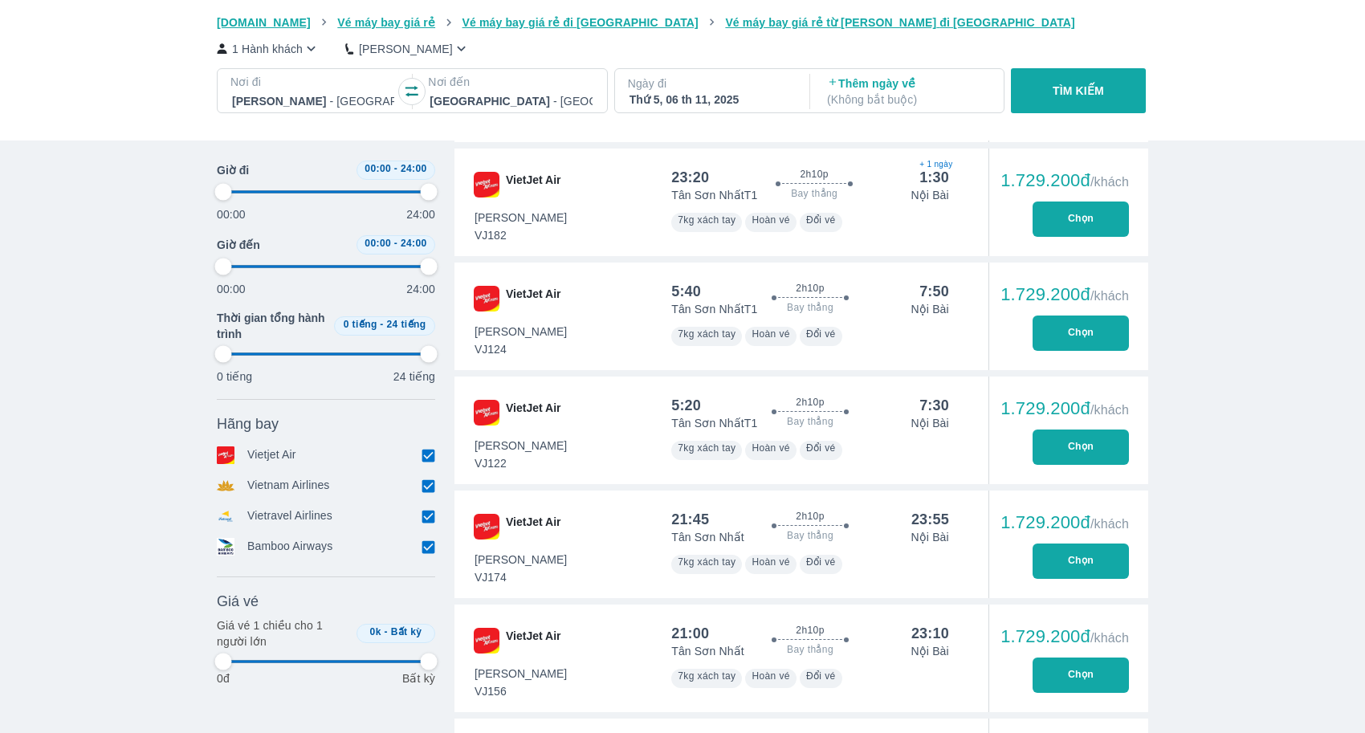
type input "97.9166666666667"
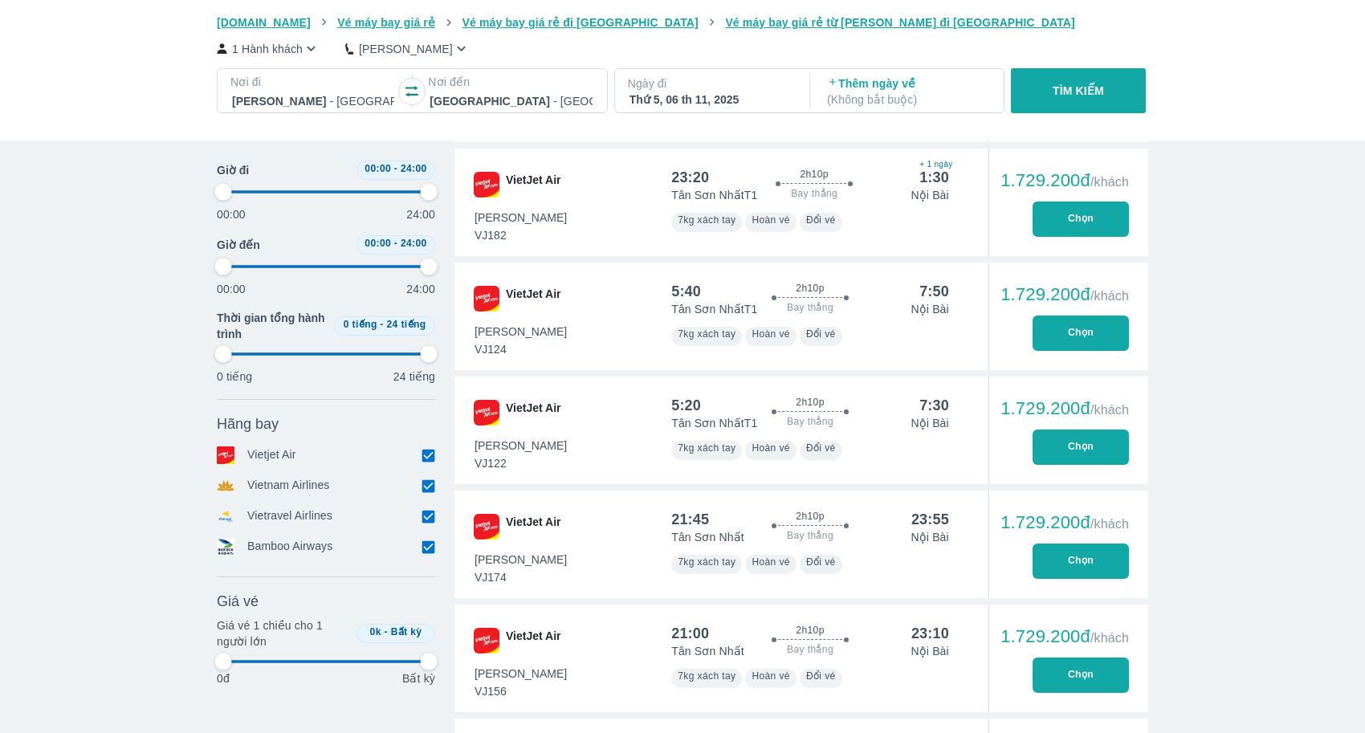
type input "97.9166666666667"
